Goal: Use online tool/utility: Utilize a website feature to perform a specific function

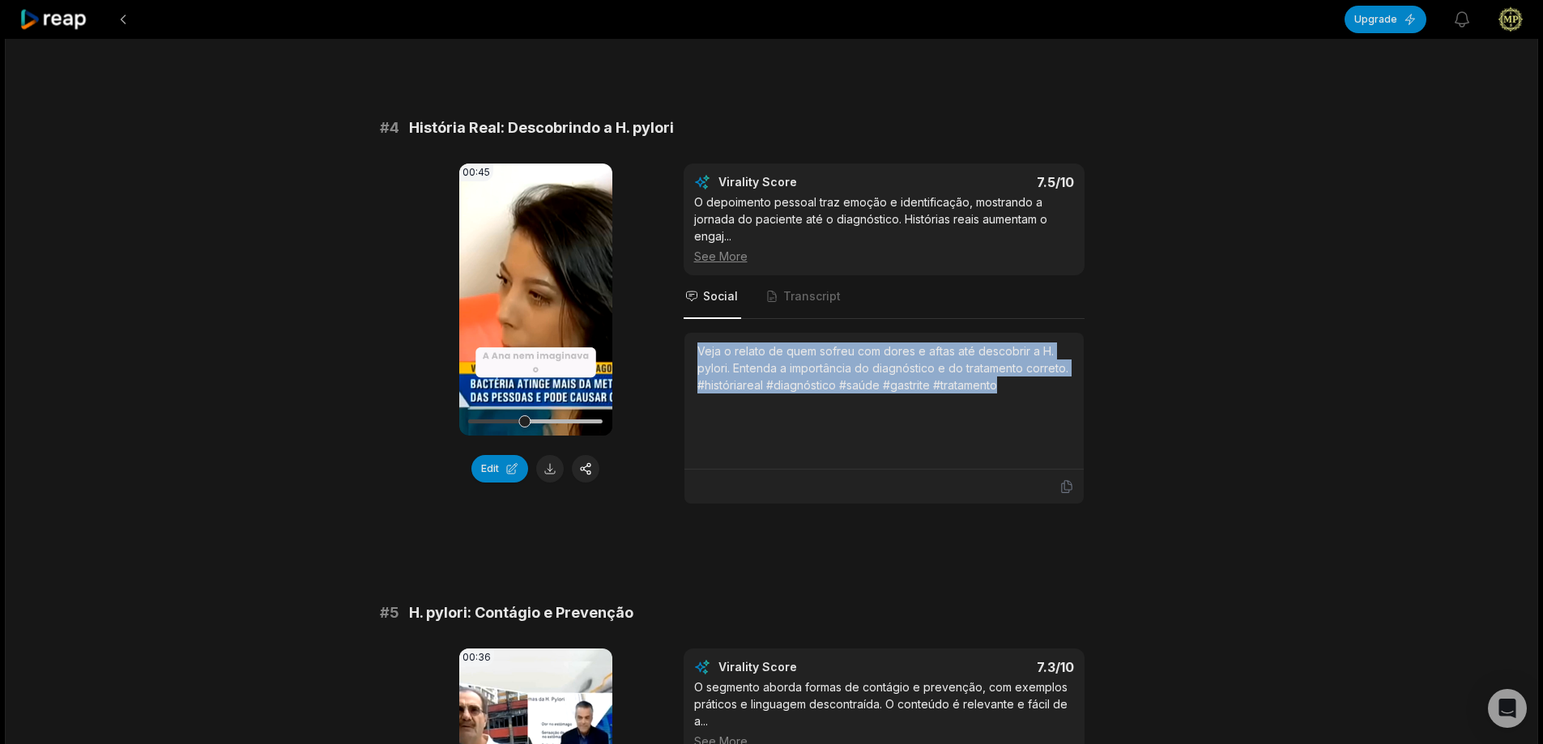
click at [49, 11] on icon at bounding box center [53, 20] width 69 height 22
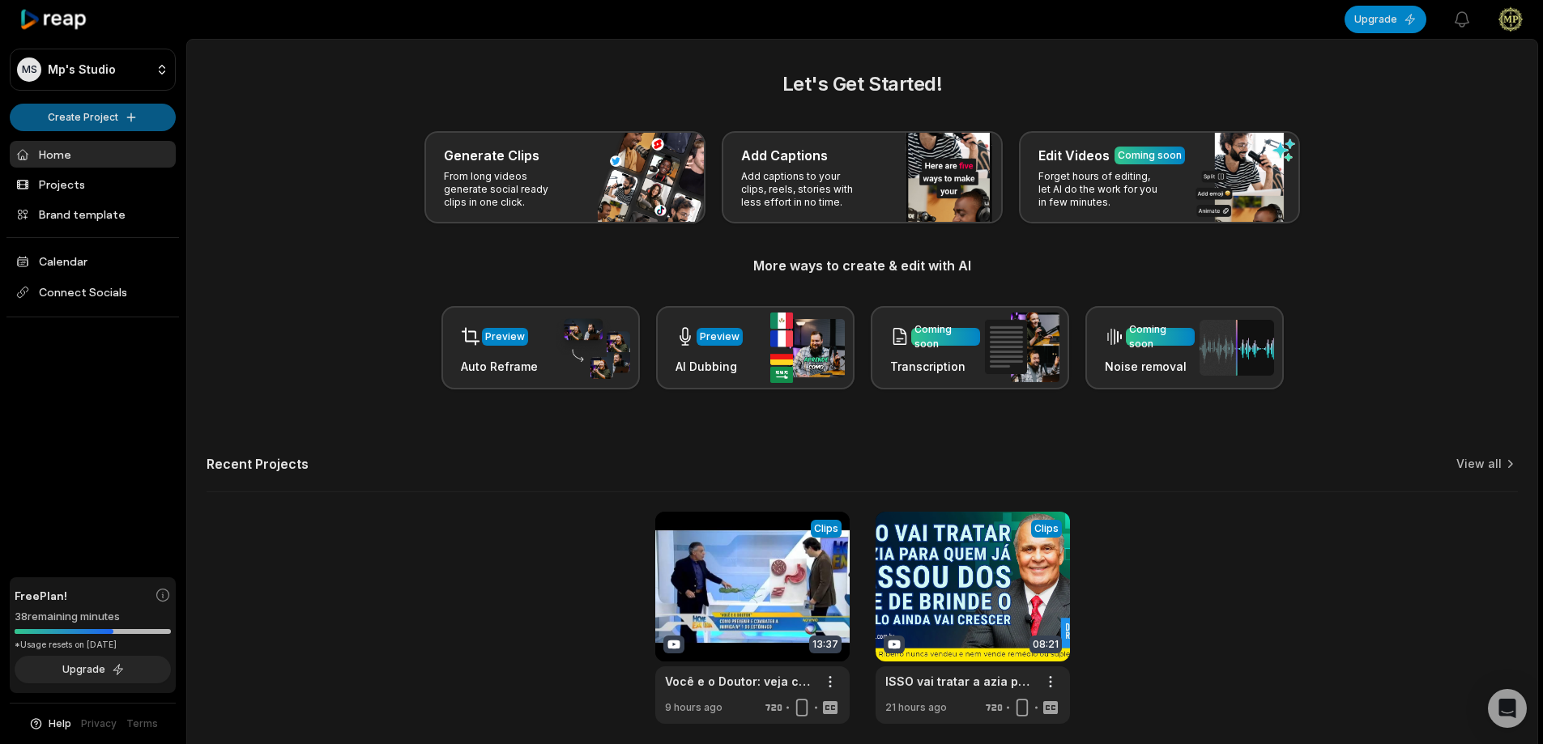
click at [117, 115] on html "MS [PERSON_NAME] Studio Create Project Home Projects Brand template Calendar Co…" at bounding box center [771, 372] width 1543 height 744
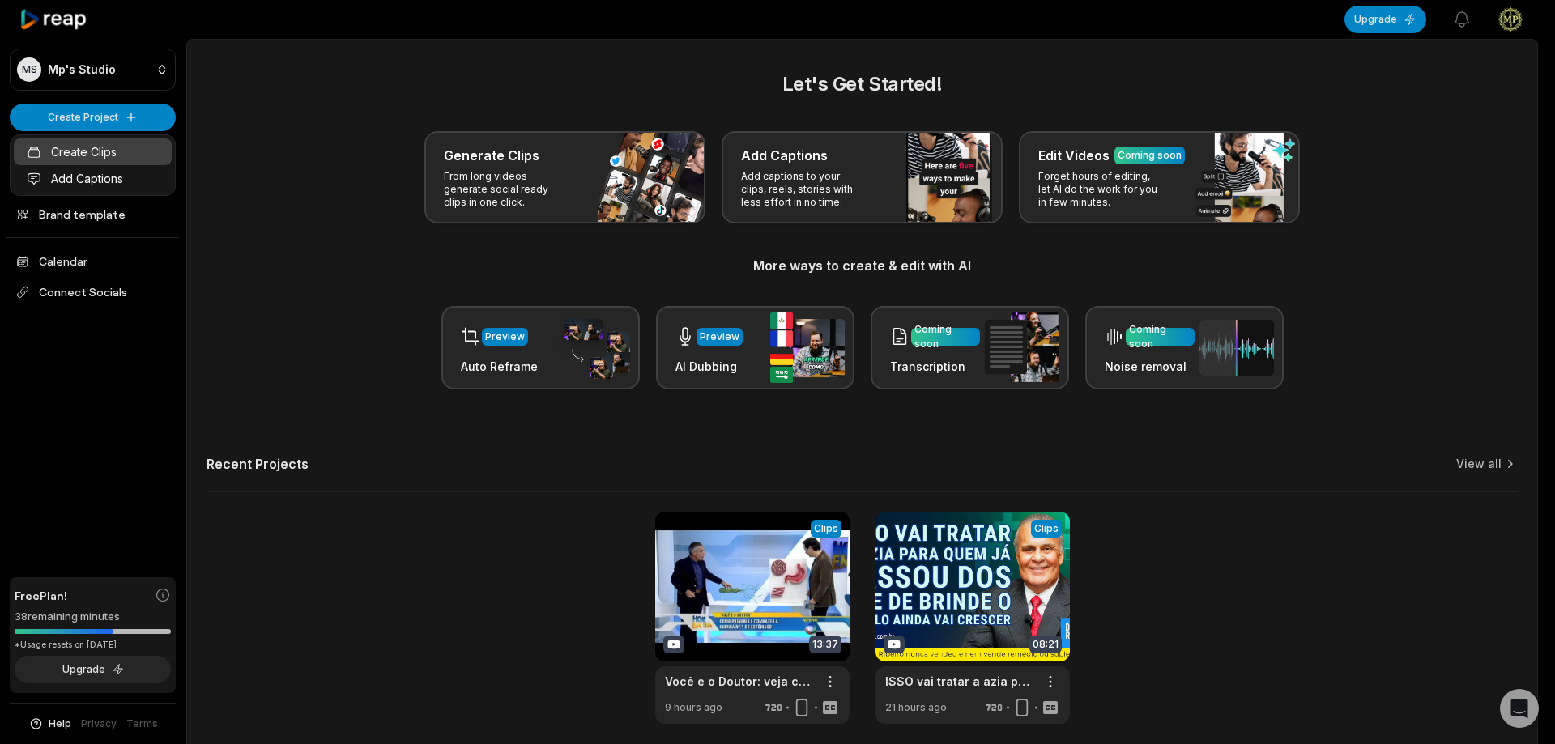
click at [117, 147] on link "Create Clips" at bounding box center [93, 152] width 158 height 27
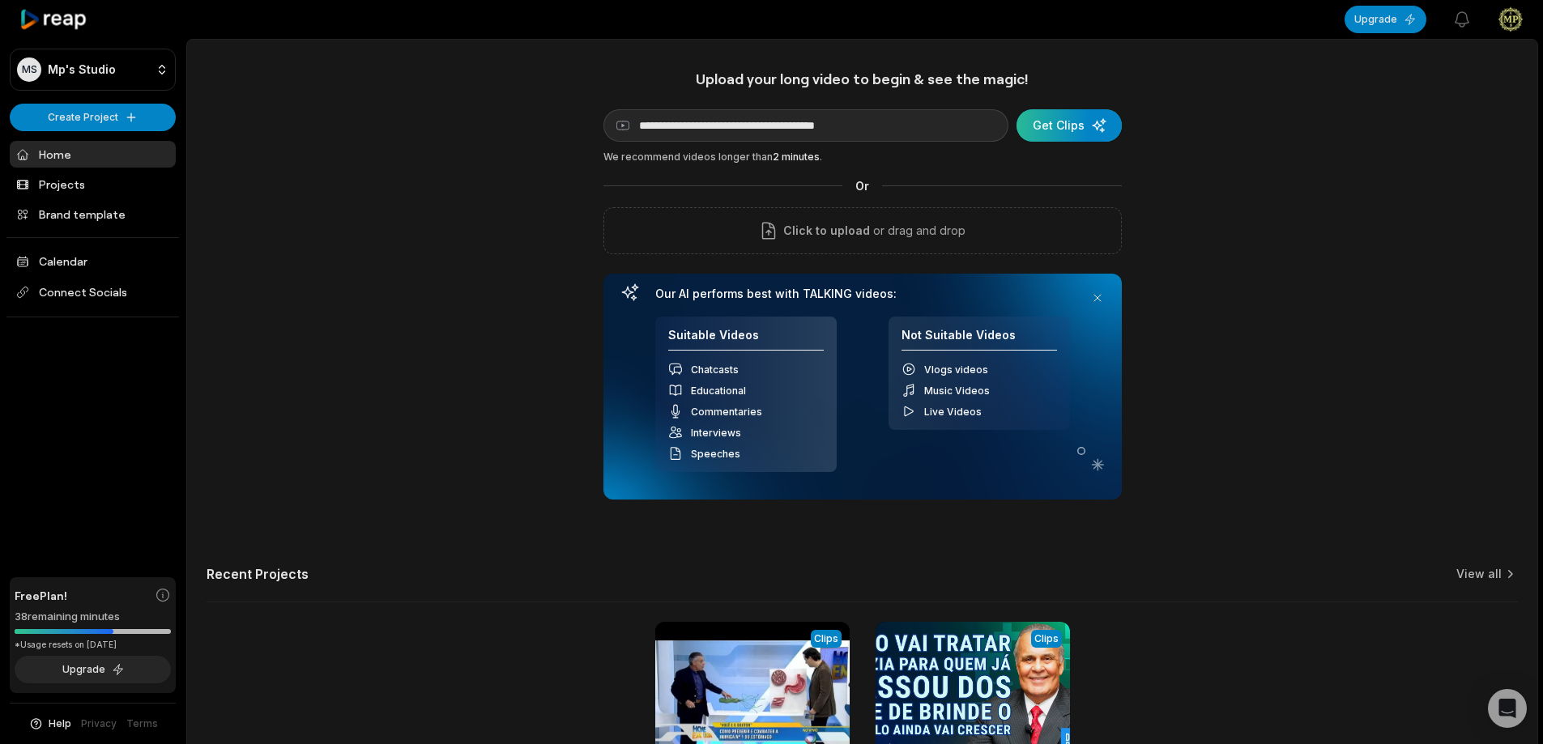
type input "**********"
click at [1081, 122] on div "submit" at bounding box center [1069, 125] width 105 height 32
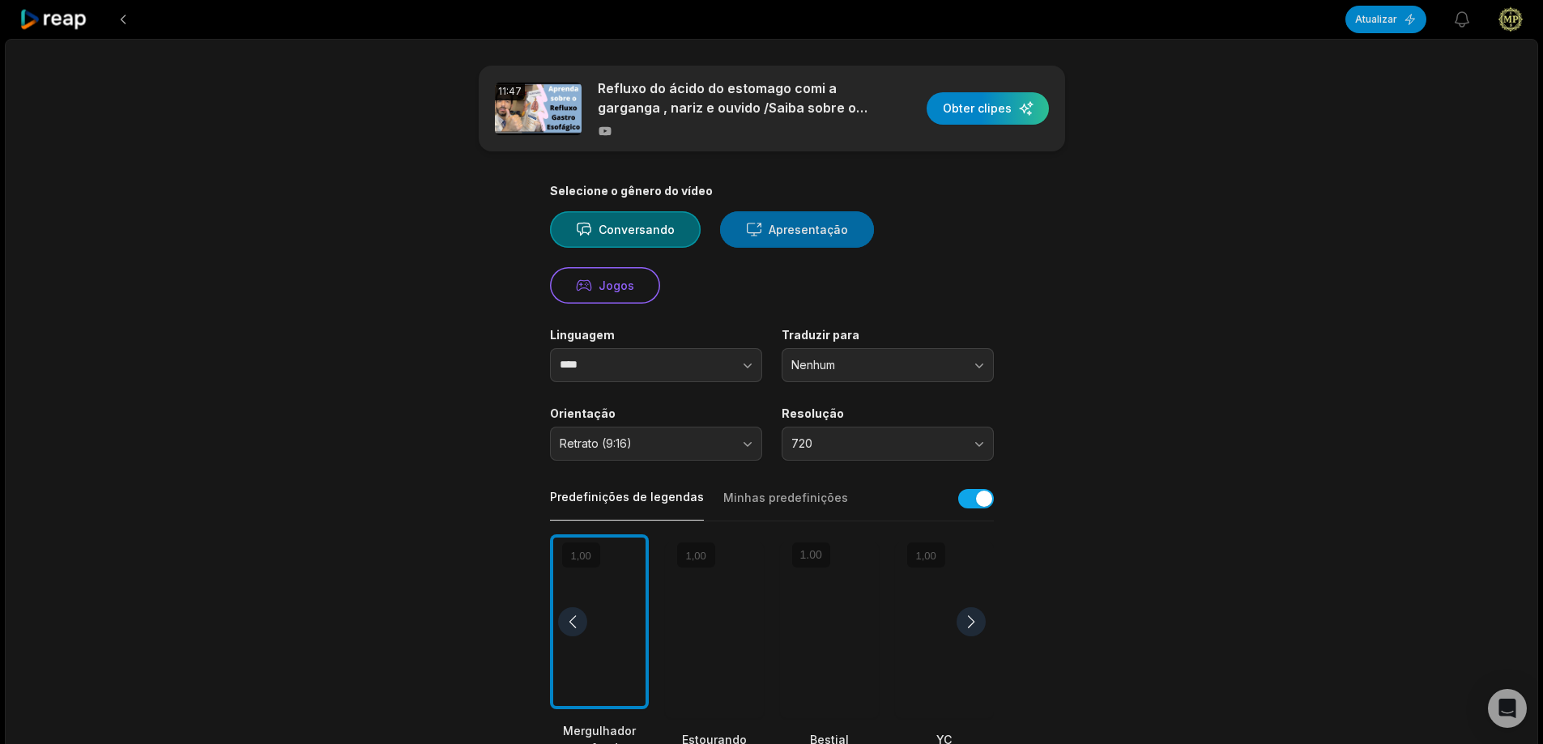
click at [789, 236] on font "Apresentação" at bounding box center [808, 230] width 79 height 14
click at [697, 374] on button "button" at bounding box center [715, 365] width 92 height 34
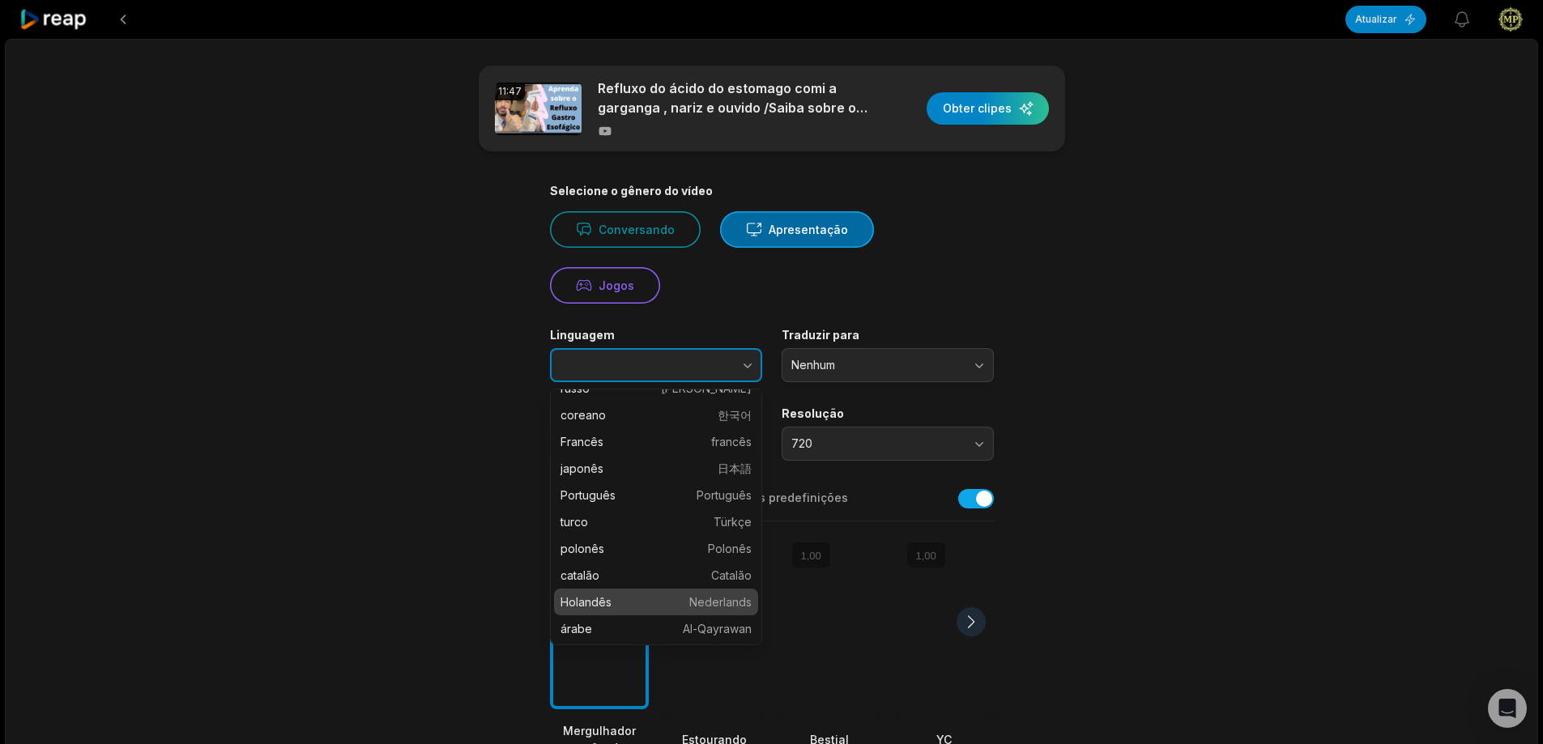
scroll to position [162, 0]
type input "**********"
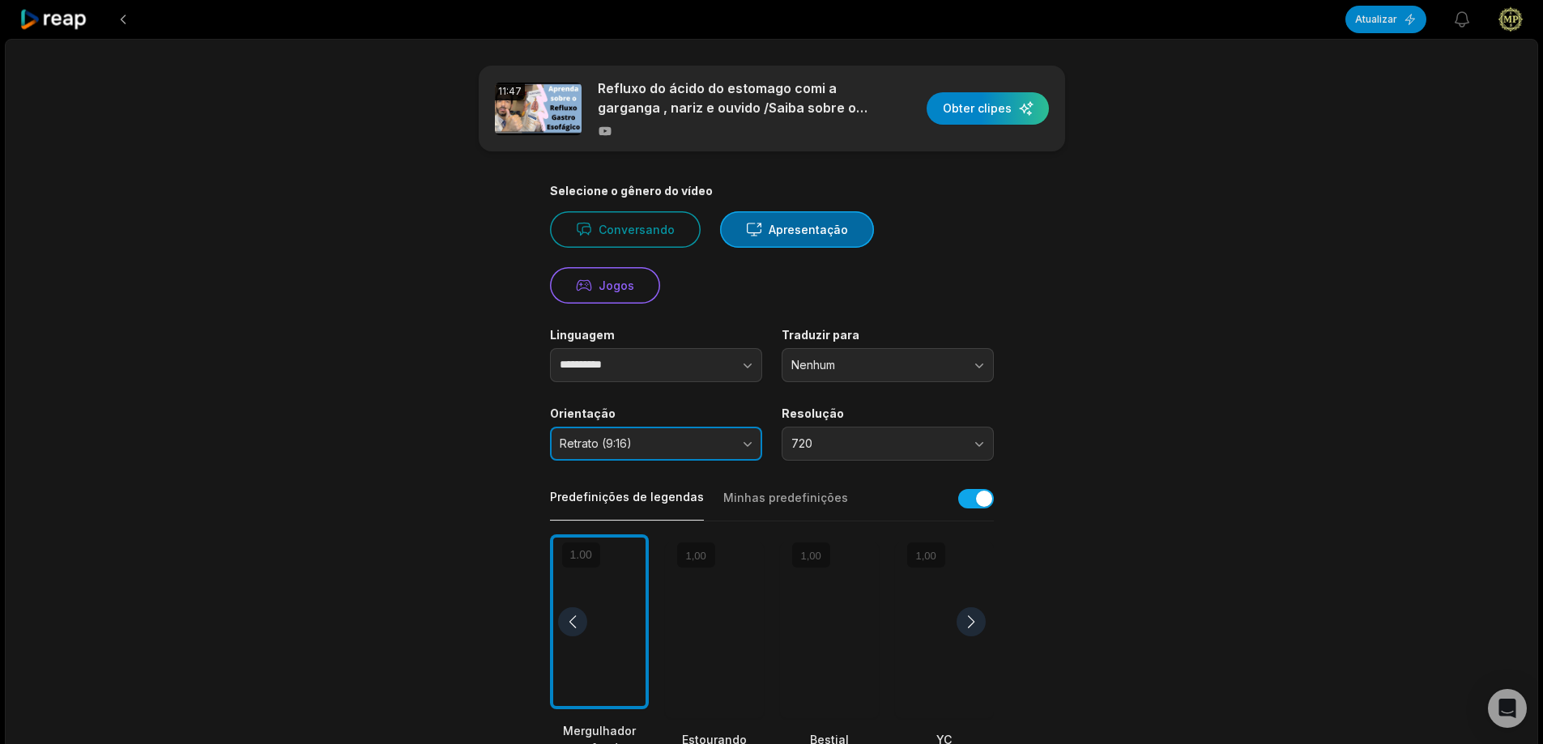
click at [676, 452] on button "Retrato (9:16)" at bounding box center [656, 444] width 212 height 34
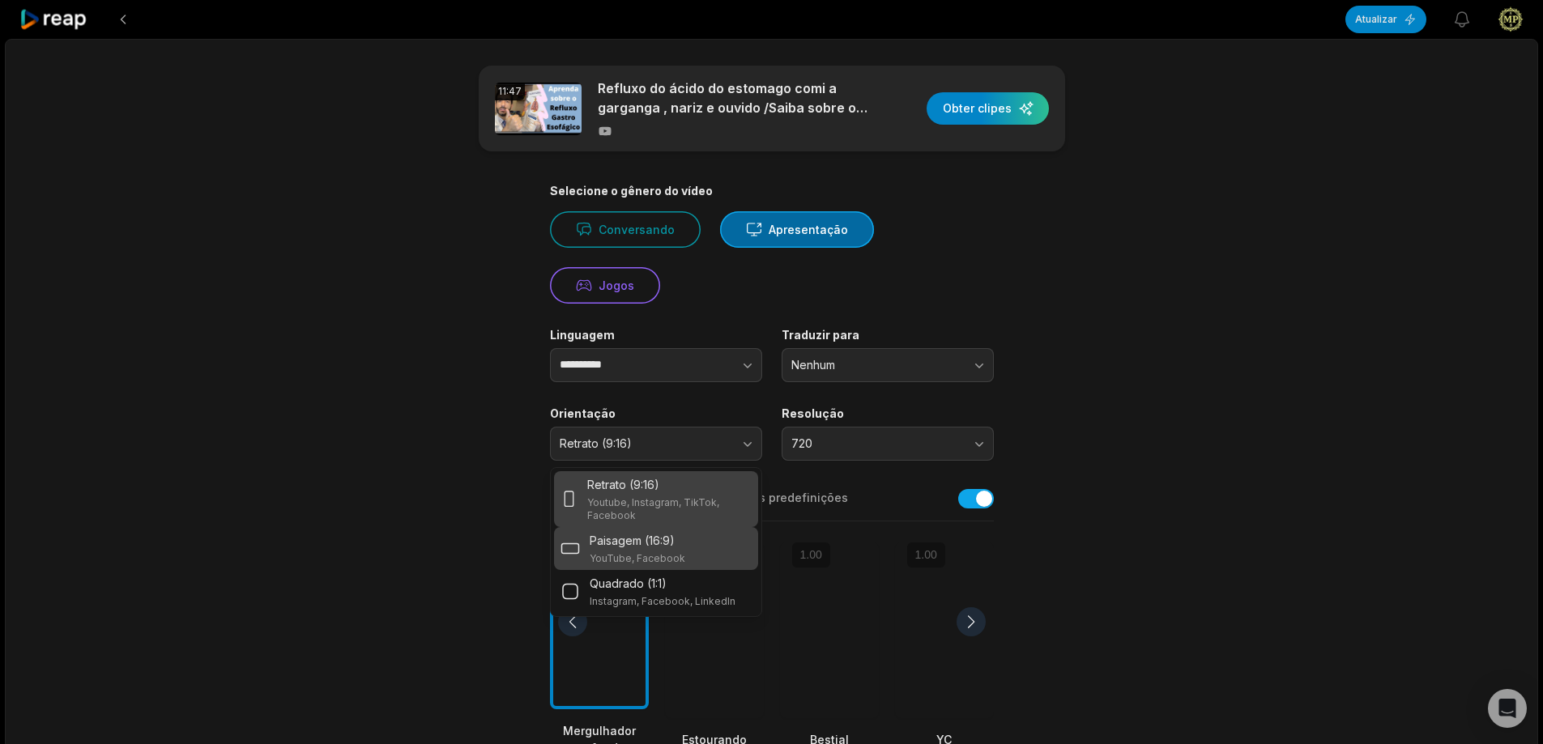
click at [709, 541] on div "Paisagem (16:9) YouTube, Facebook" at bounding box center [656, 548] width 191 height 33
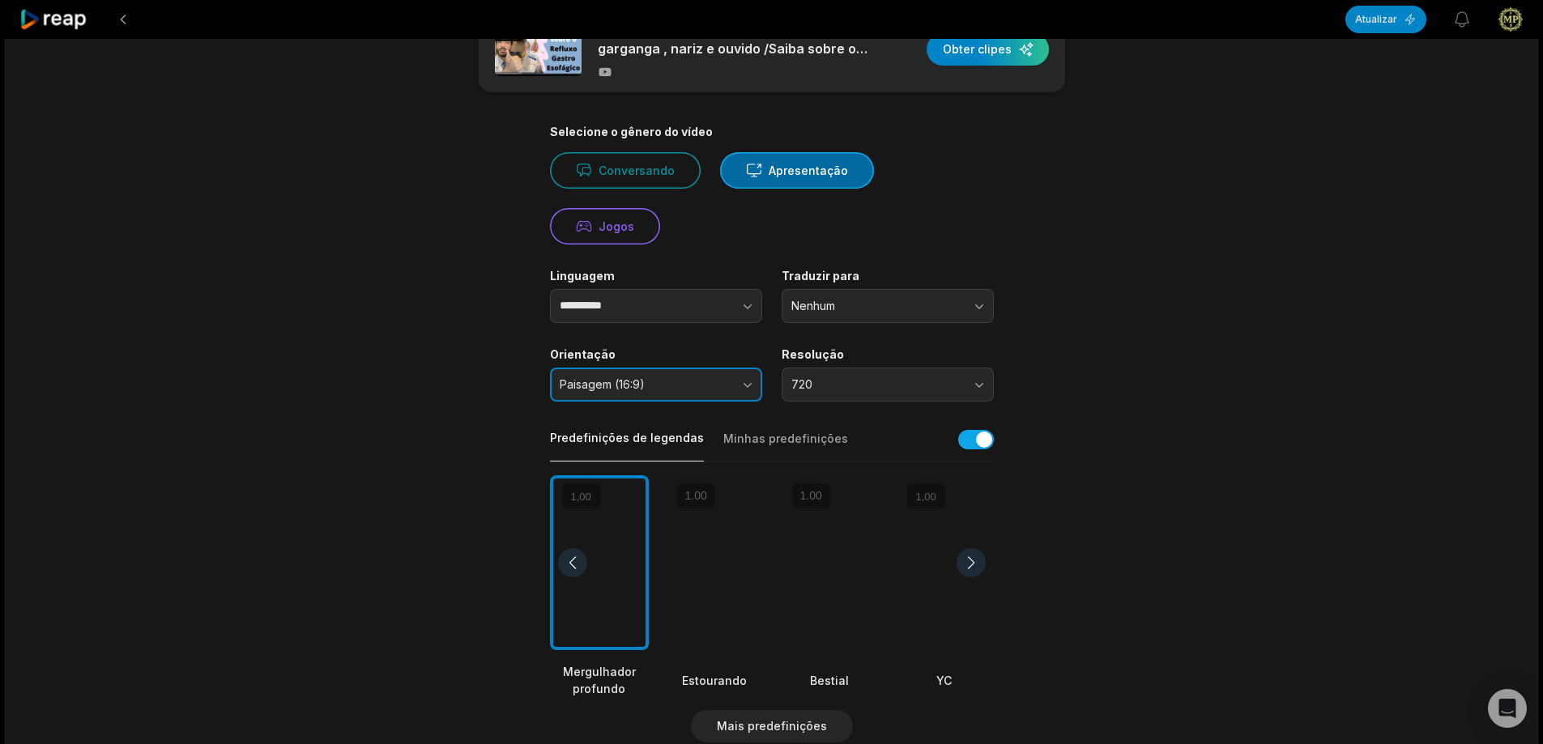
scroll to position [0, 0]
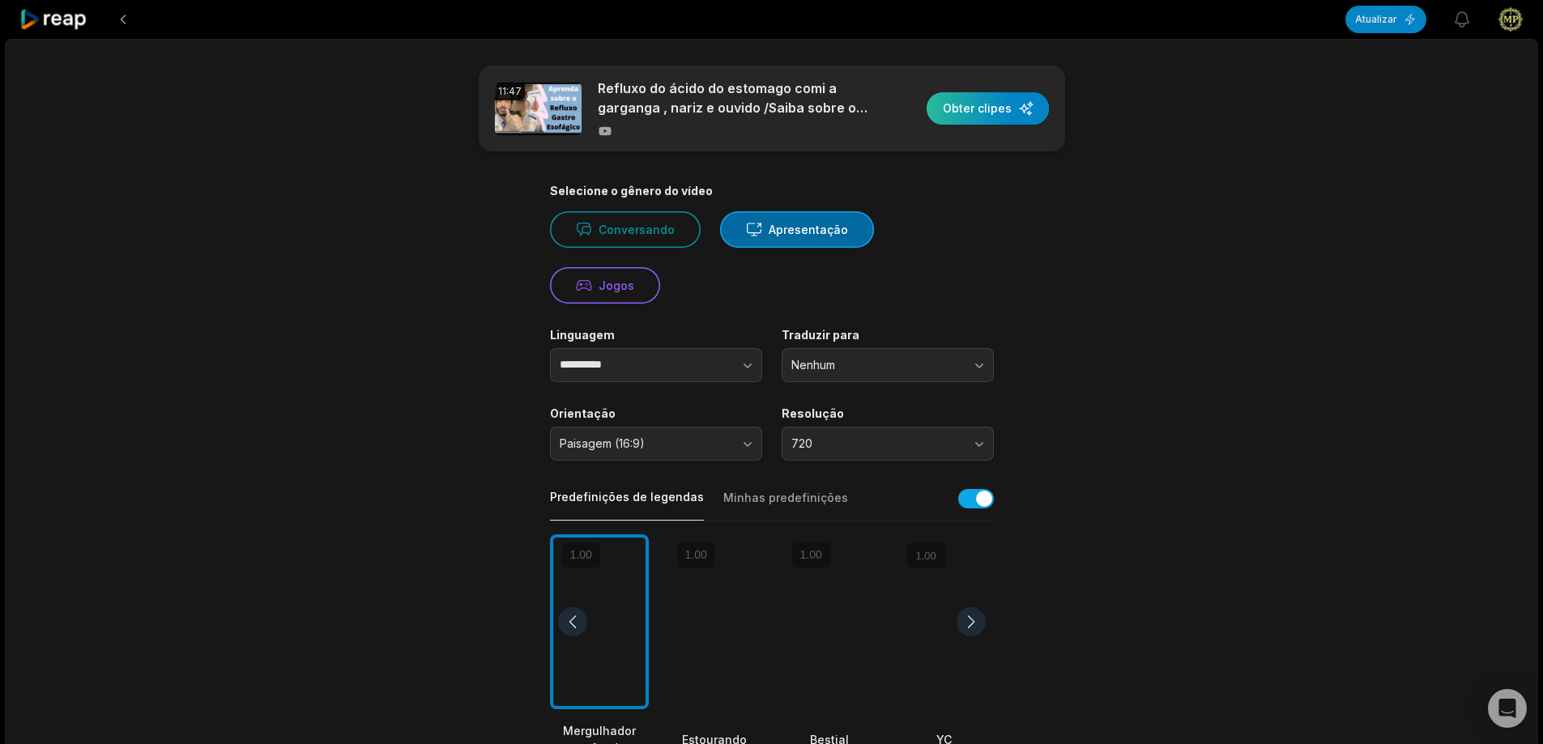
click at [1002, 115] on div "button" at bounding box center [988, 108] width 122 height 32
